Goal: Task Accomplishment & Management: Manage account settings

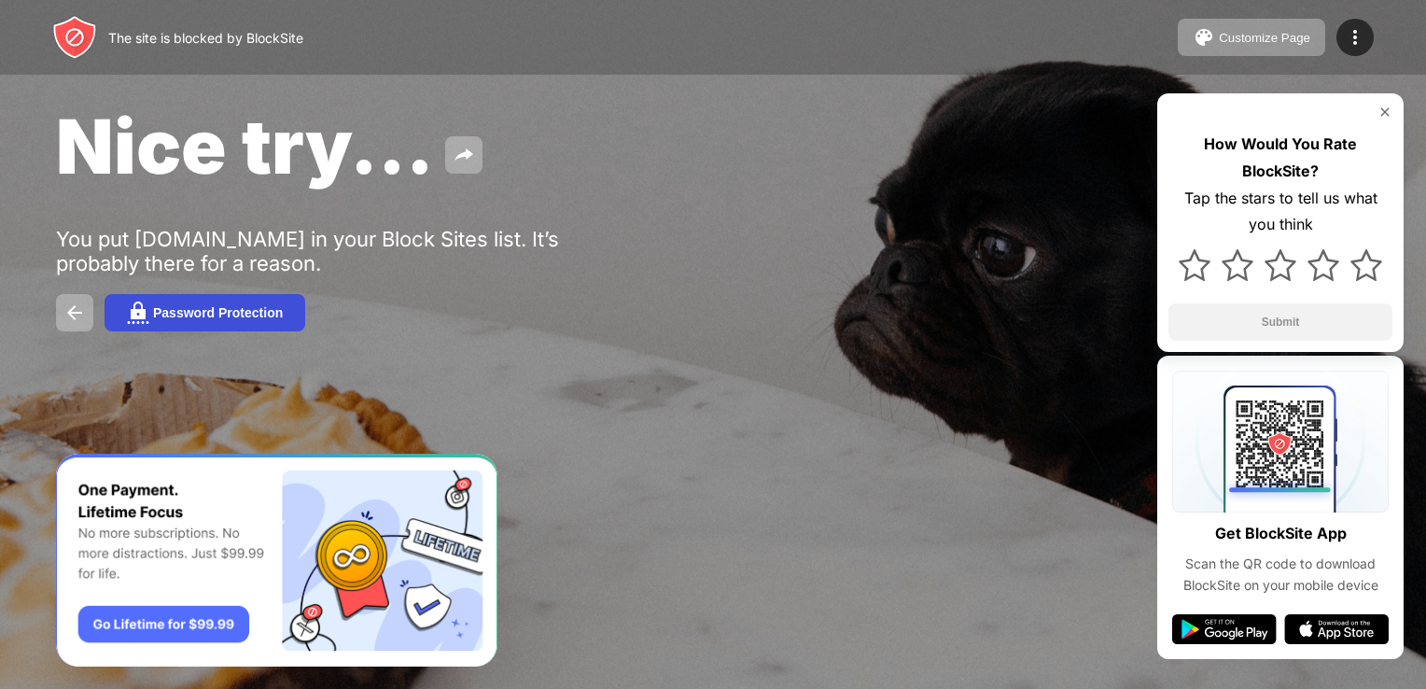
click at [279, 320] on div "Password Protection" at bounding box center [218, 312] width 130 height 15
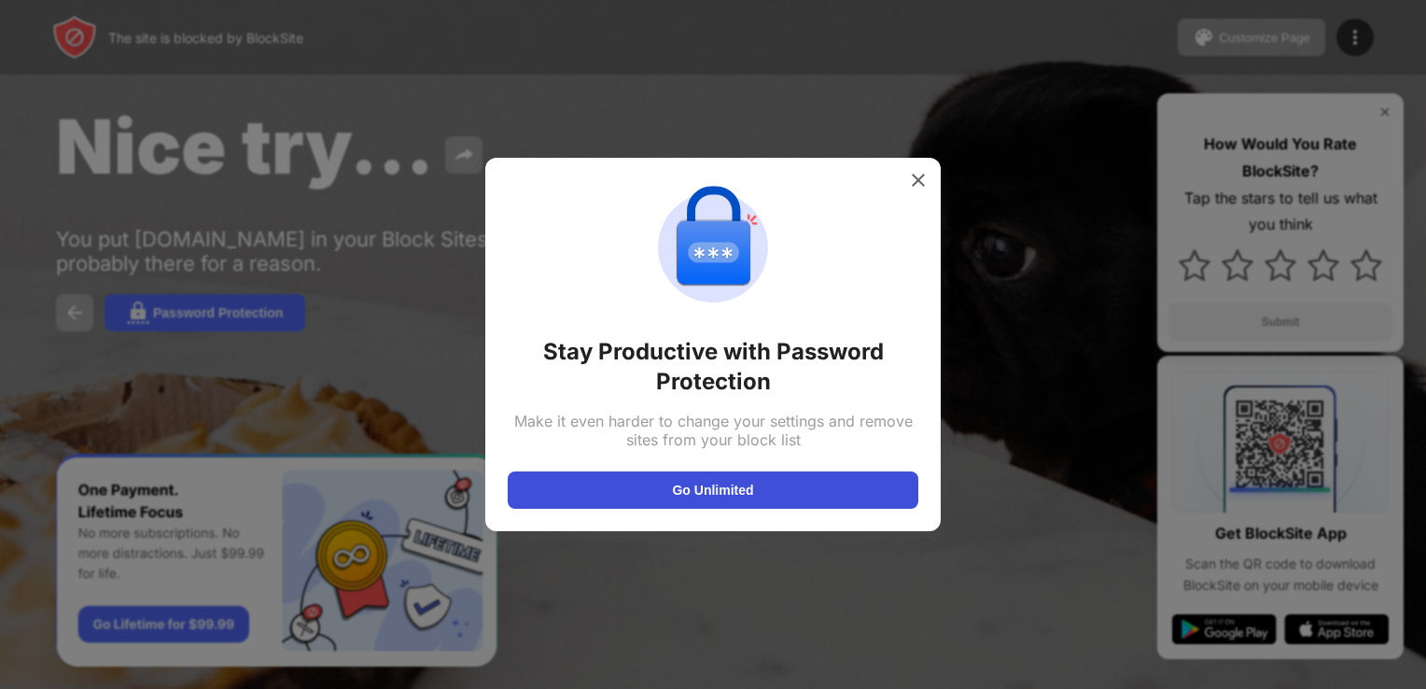
click at [799, 494] on button "Go Unlimited" at bounding box center [713, 489] width 411 height 37
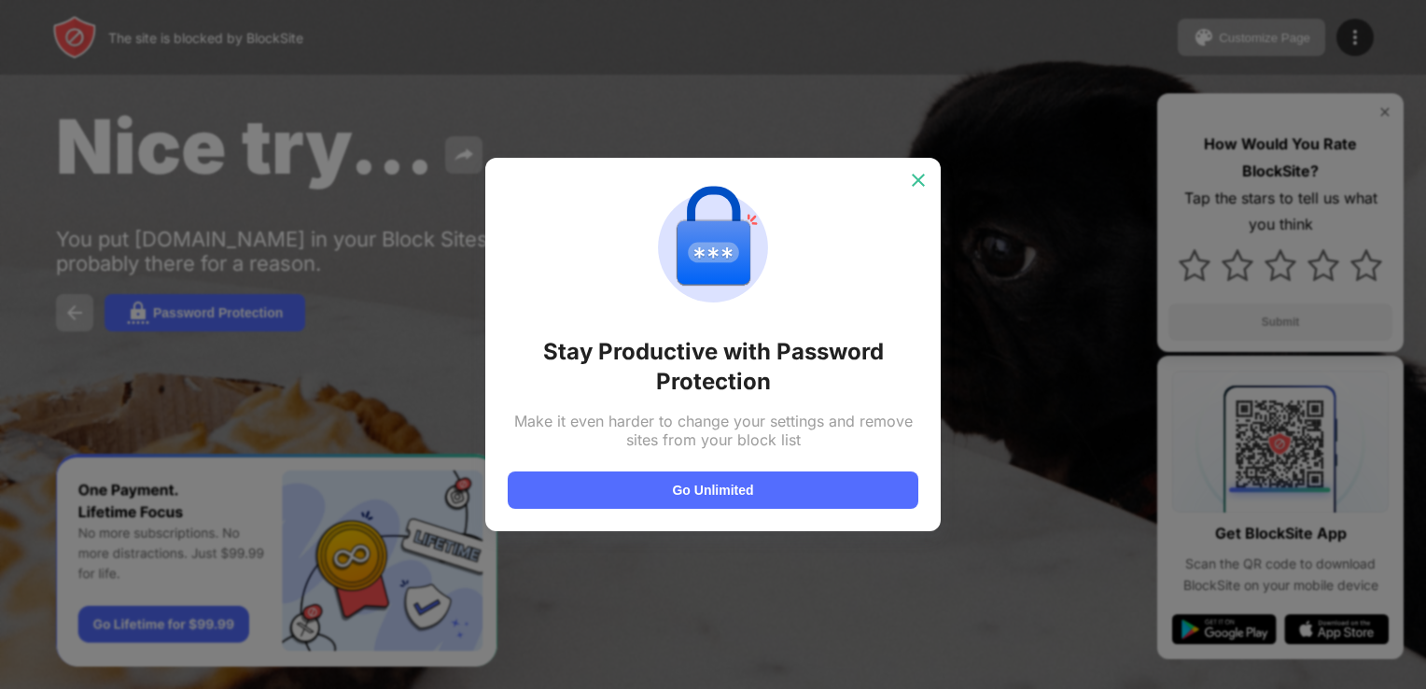
click at [922, 173] on img at bounding box center [918, 180] width 19 height 19
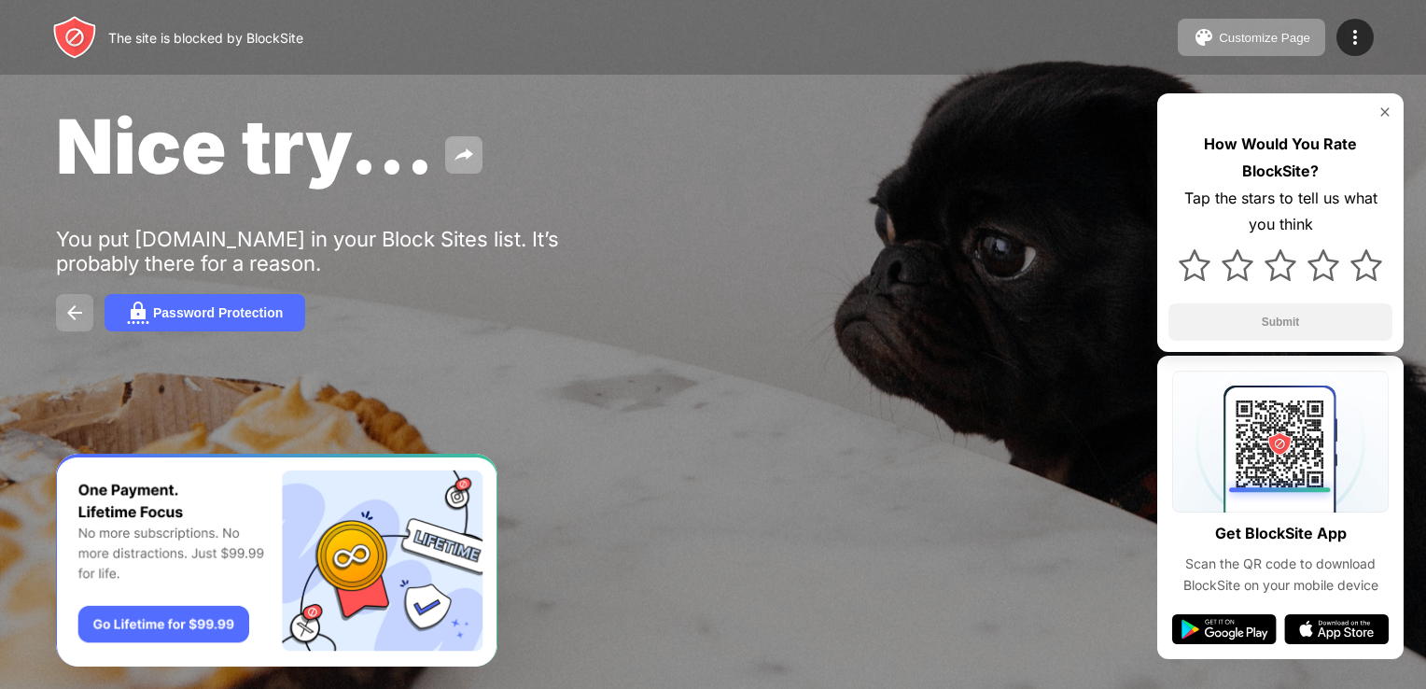
drag, startPoint x: 79, startPoint y: 333, endPoint x: 78, endPoint y: 315, distance: 17.8
click at [78, 315] on div "Nice try... You put fitgirl-repacks.site in your Block Sites list. It’s probabl…" at bounding box center [713, 216] width 1426 height 432
click at [78, 315] on img at bounding box center [74, 312] width 22 height 22
click at [256, 40] on div "The site is blocked by BlockSite" at bounding box center [205, 38] width 195 height 16
